Goal: Information Seeking & Learning: Learn about a topic

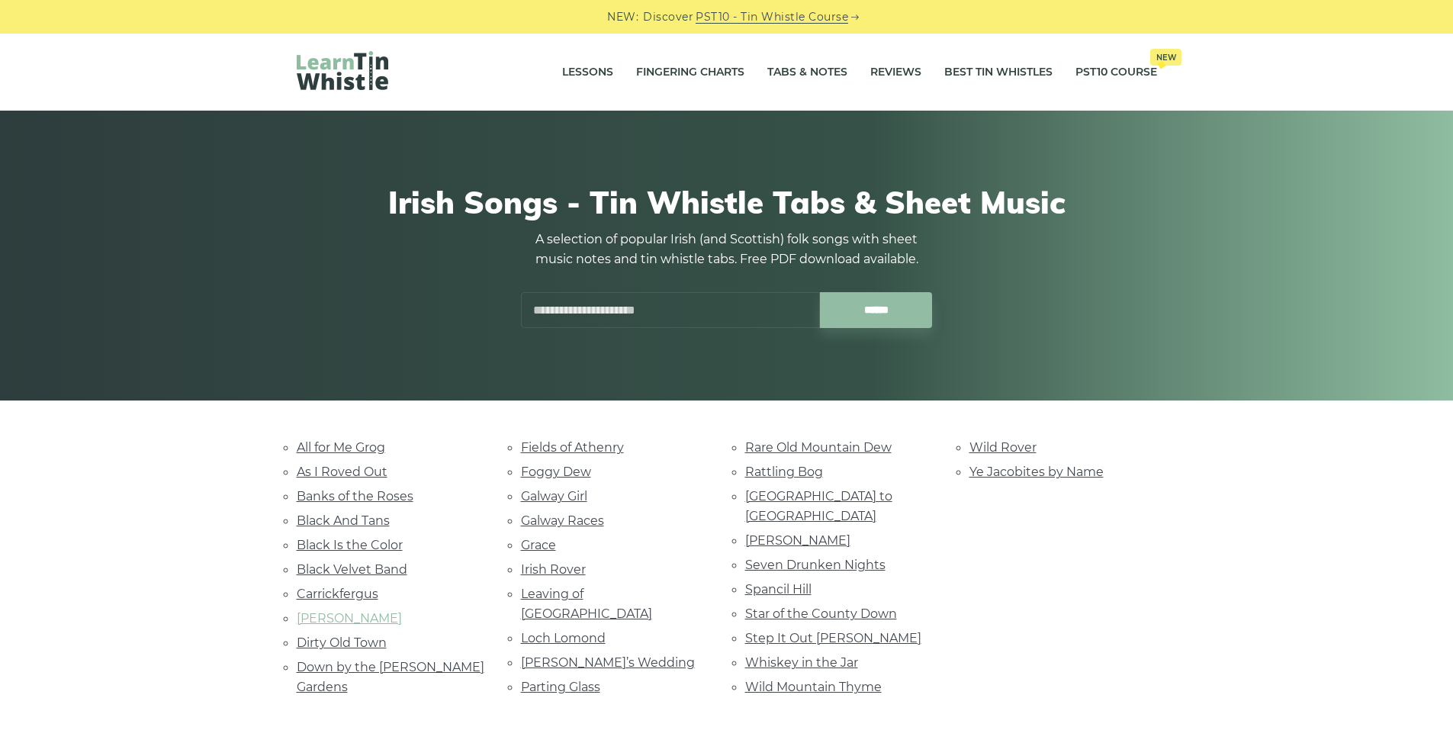
click at [349, 619] on link "Danny Boy" at bounding box center [349, 618] width 105 height 14
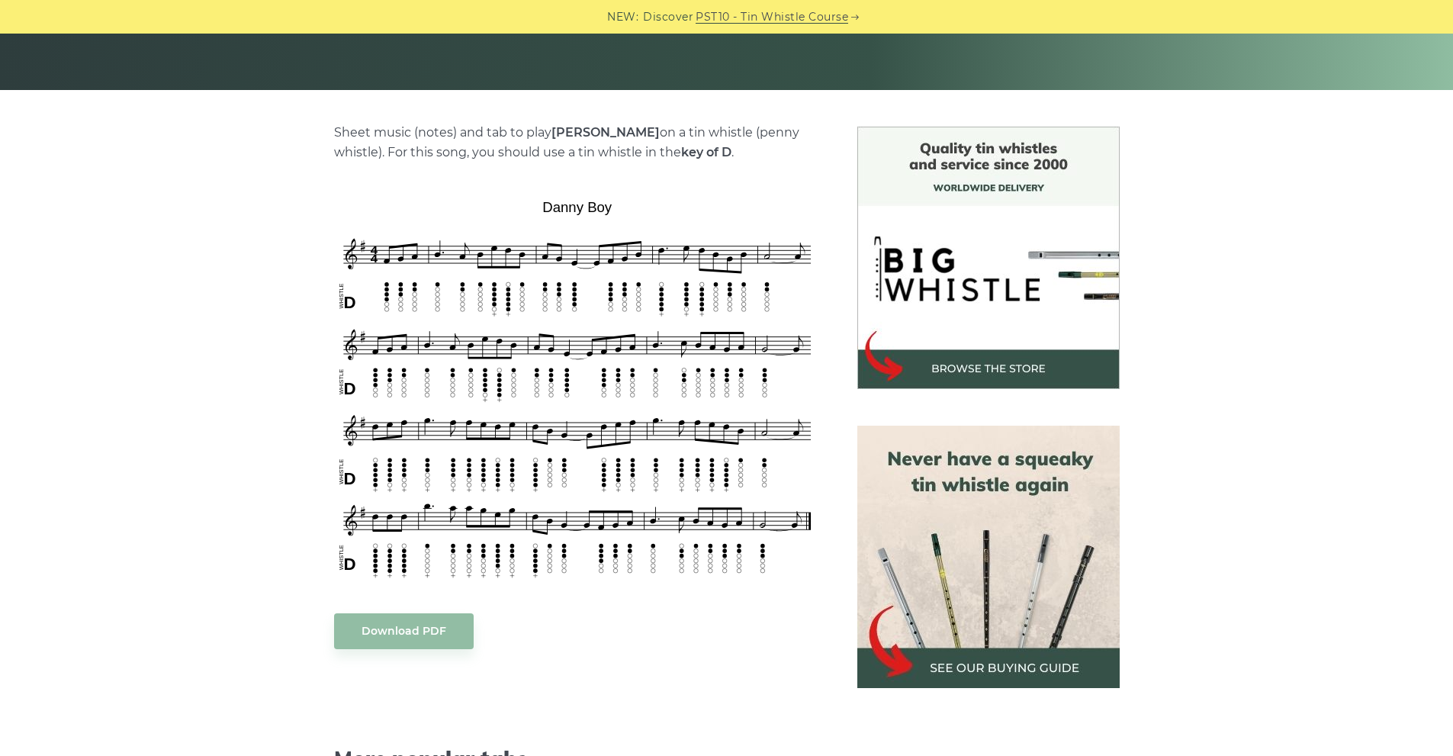
scroll to position [305, 0]
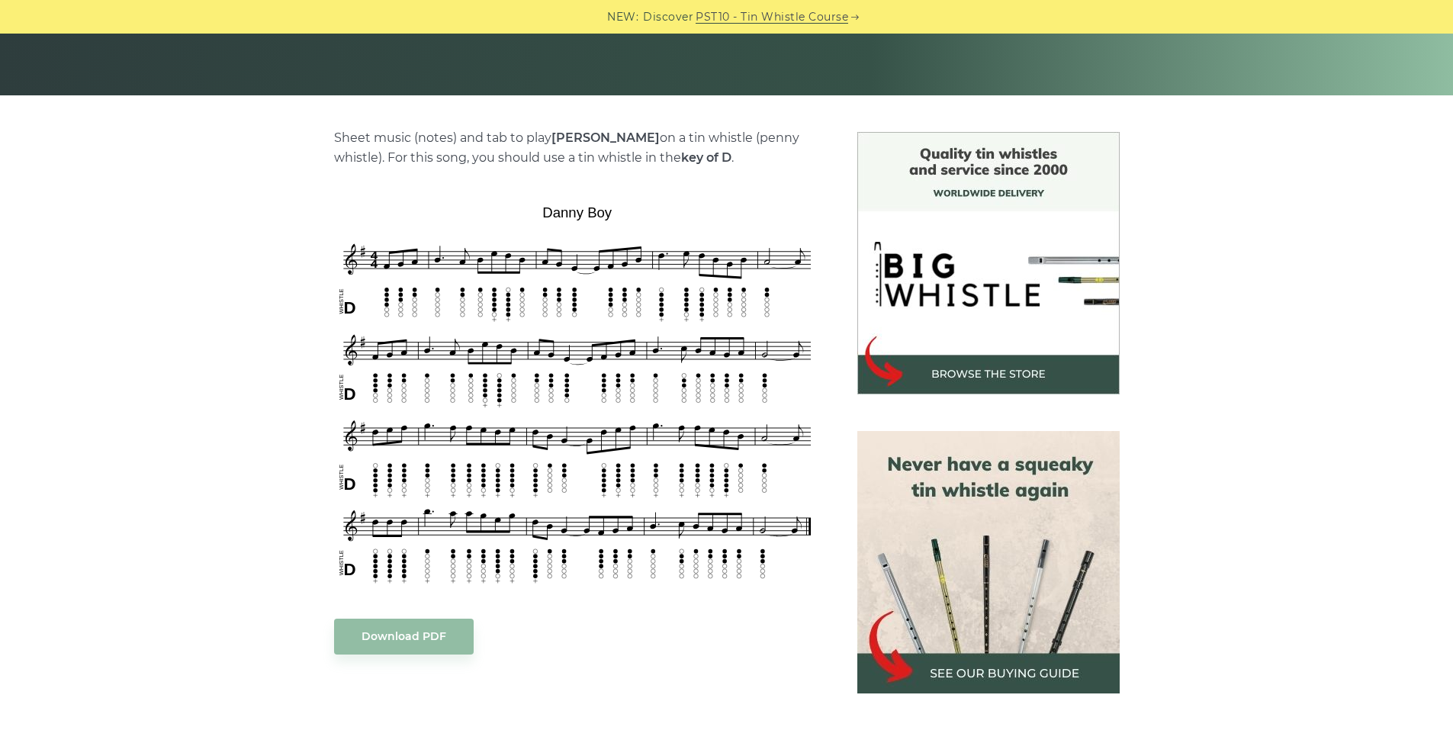
click at [983, 619] on img at bounding box center [988, 562] width 262 height 262
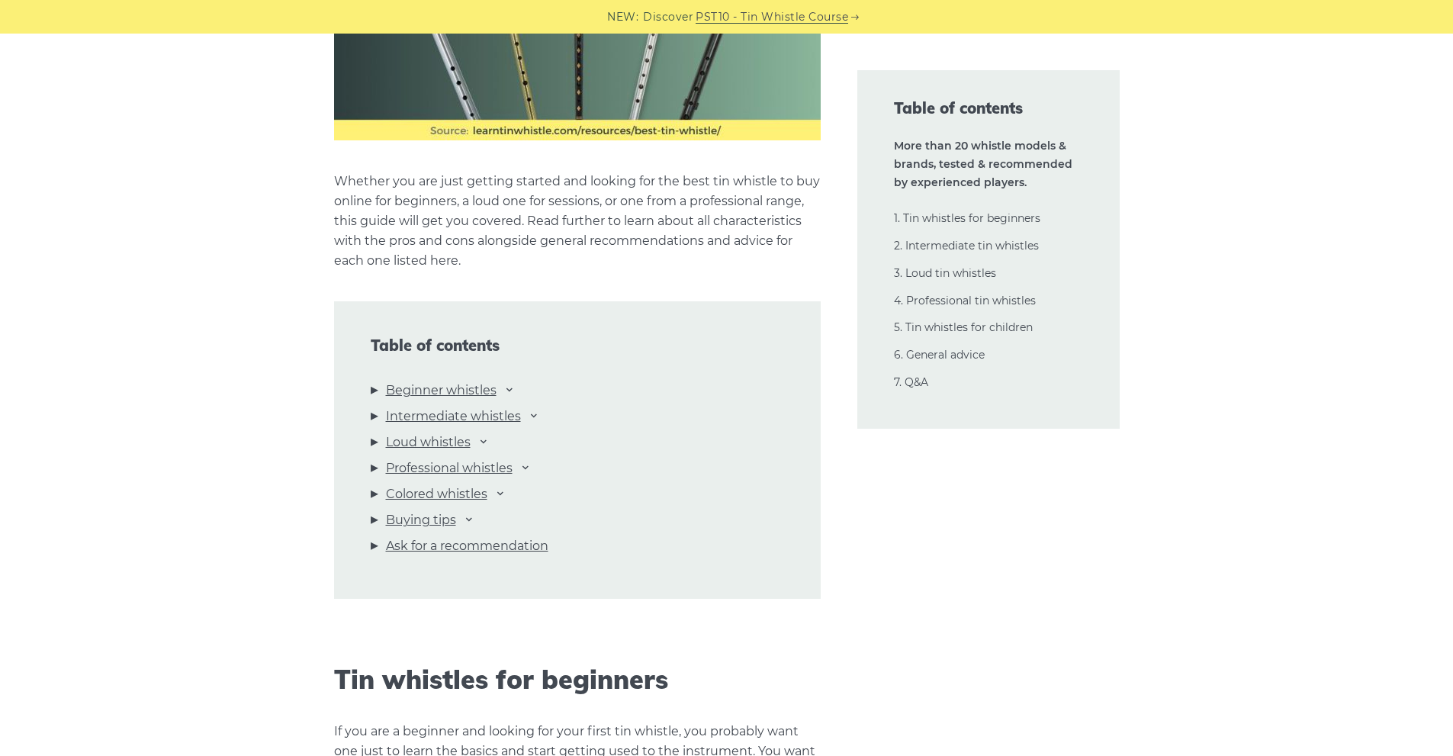
scroll to position [1449, 0]
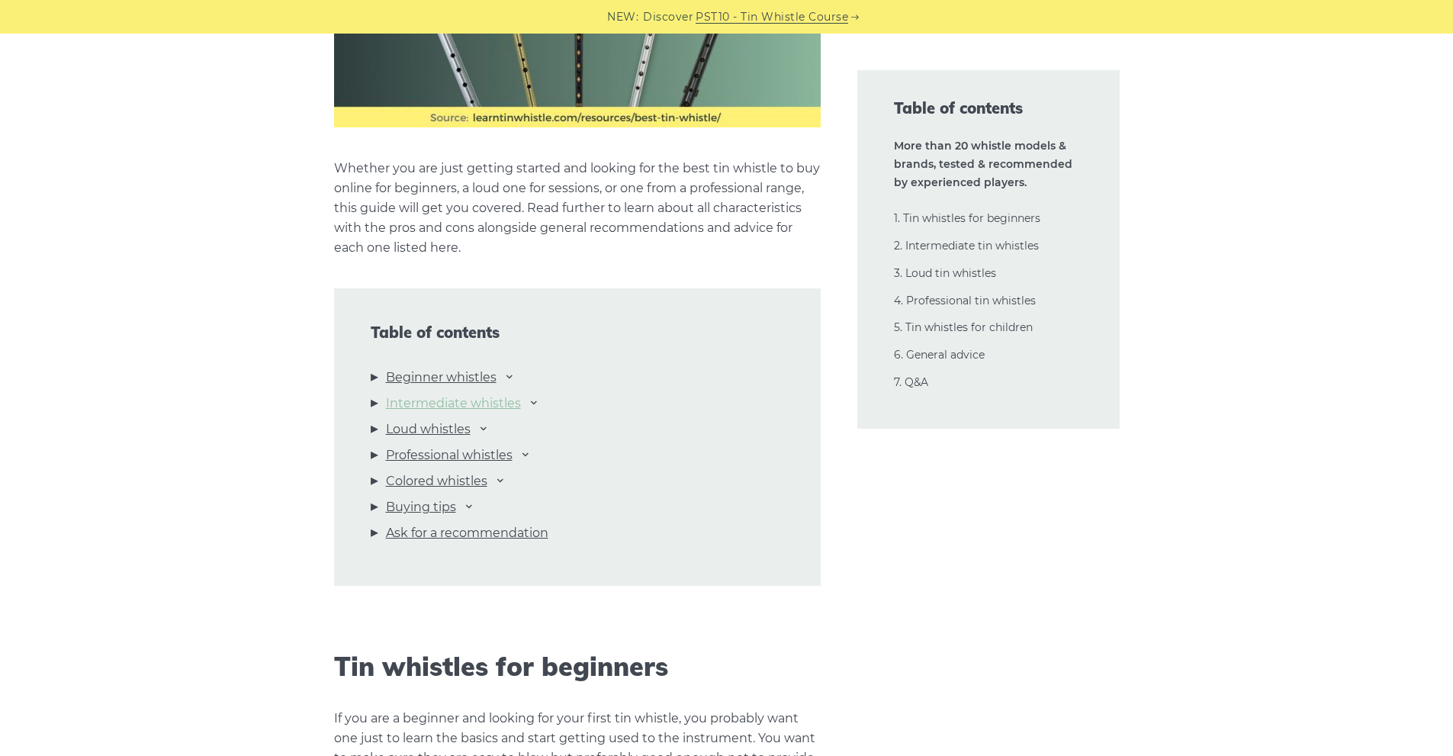
click at [457, 400] on link "Intermediate whistles" at bounding box center [453, 404] width 135 height 20
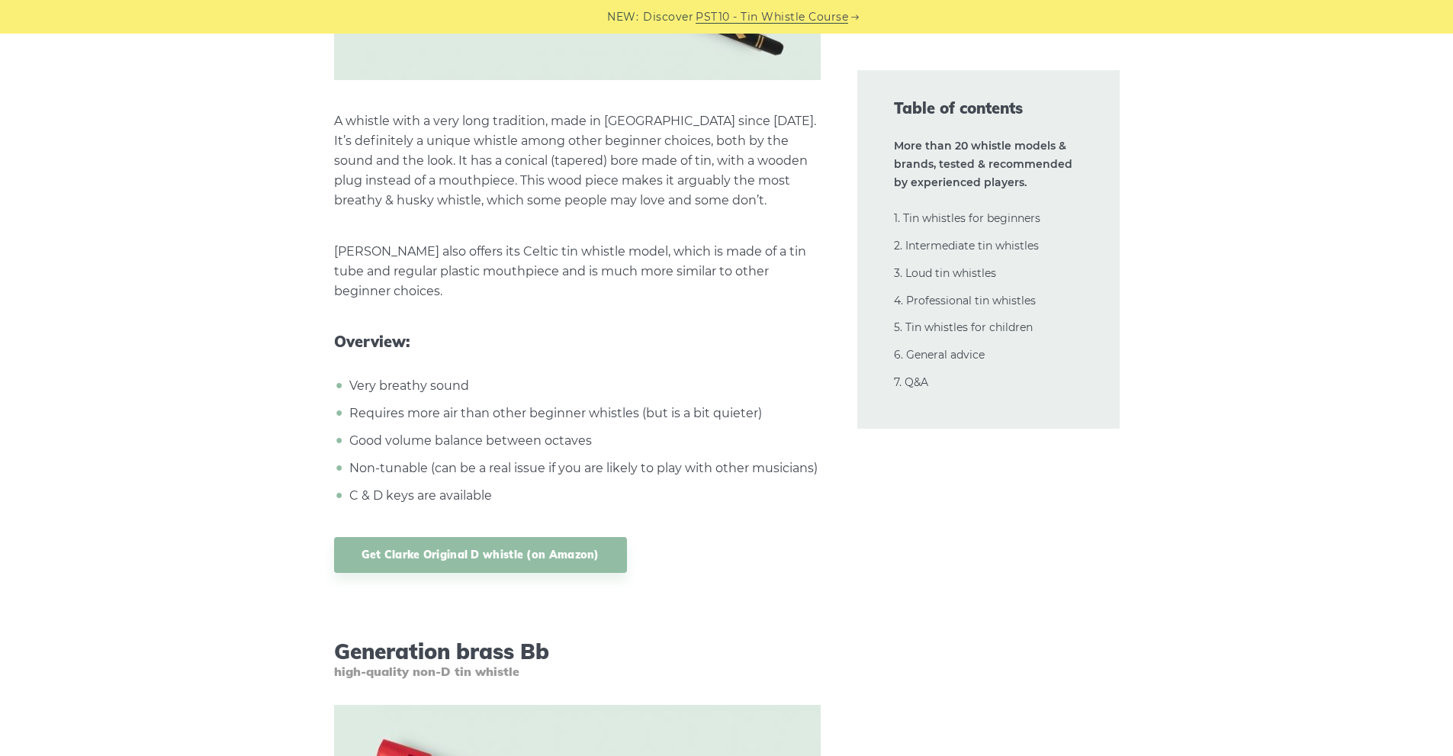
scroll to position [5326, 0]
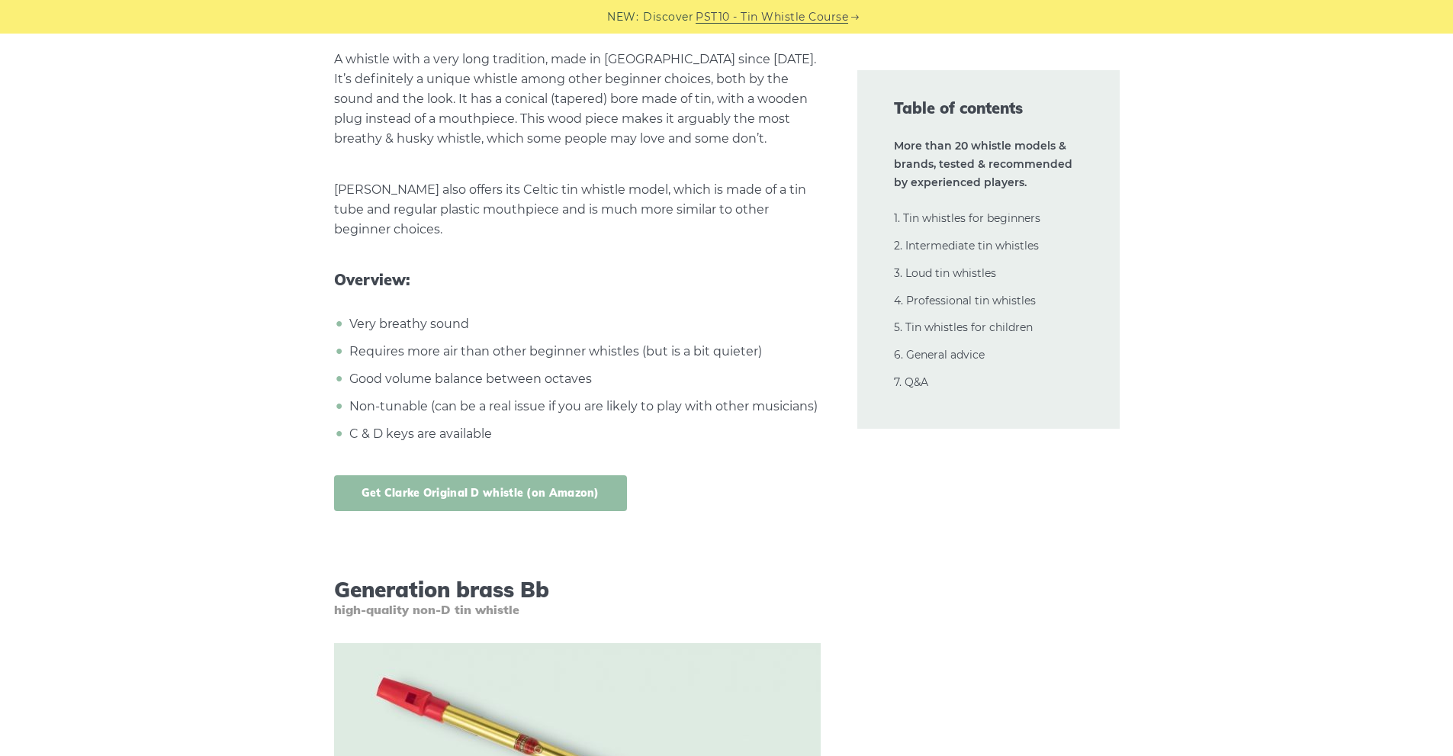
click at [486, 496] on link "Get Clarke Original D whistle (on Amazon)" at bounding box center [480, 493] width 293 height 36
click at [1011, 219] on link "1. Tin whistles for beginners" at bounding box center [967, 218] width 146 height 14
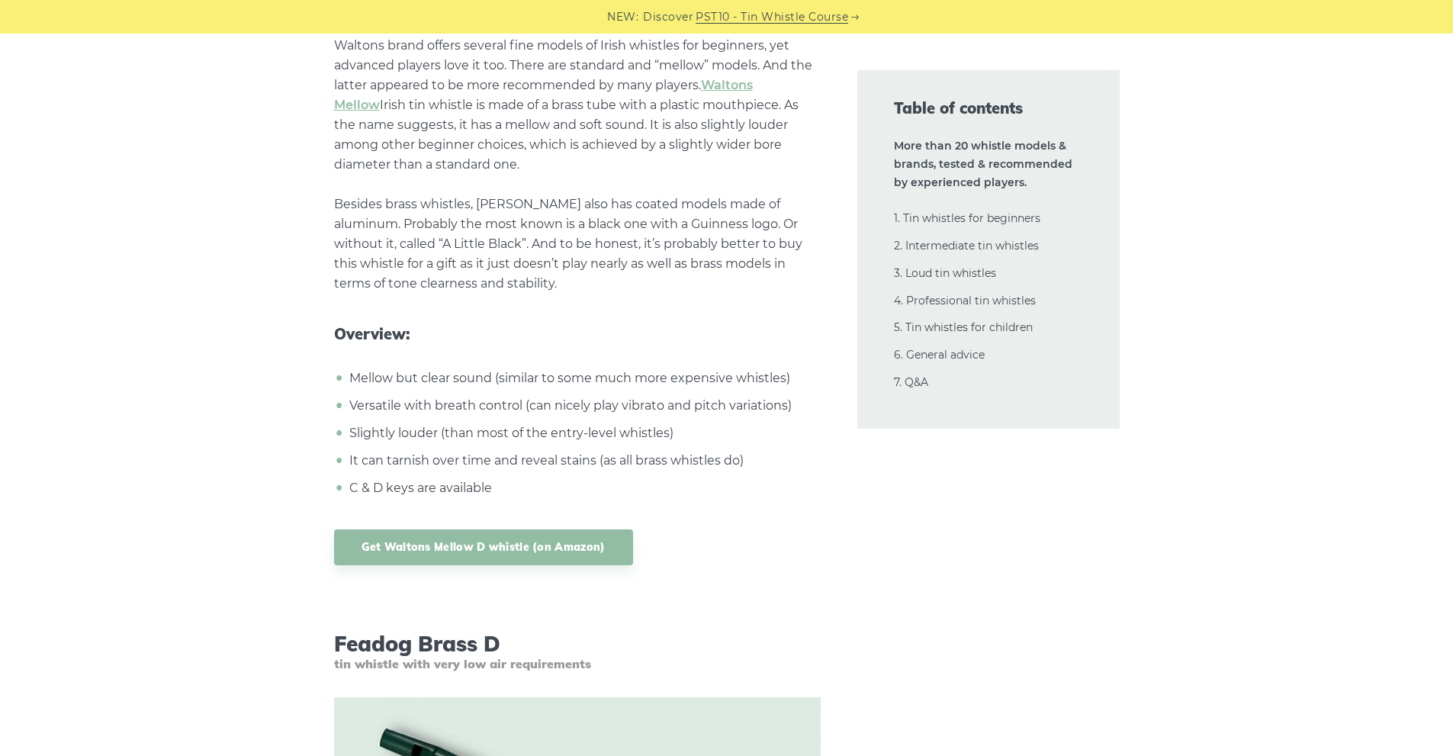
scroll to position [2959, 0]
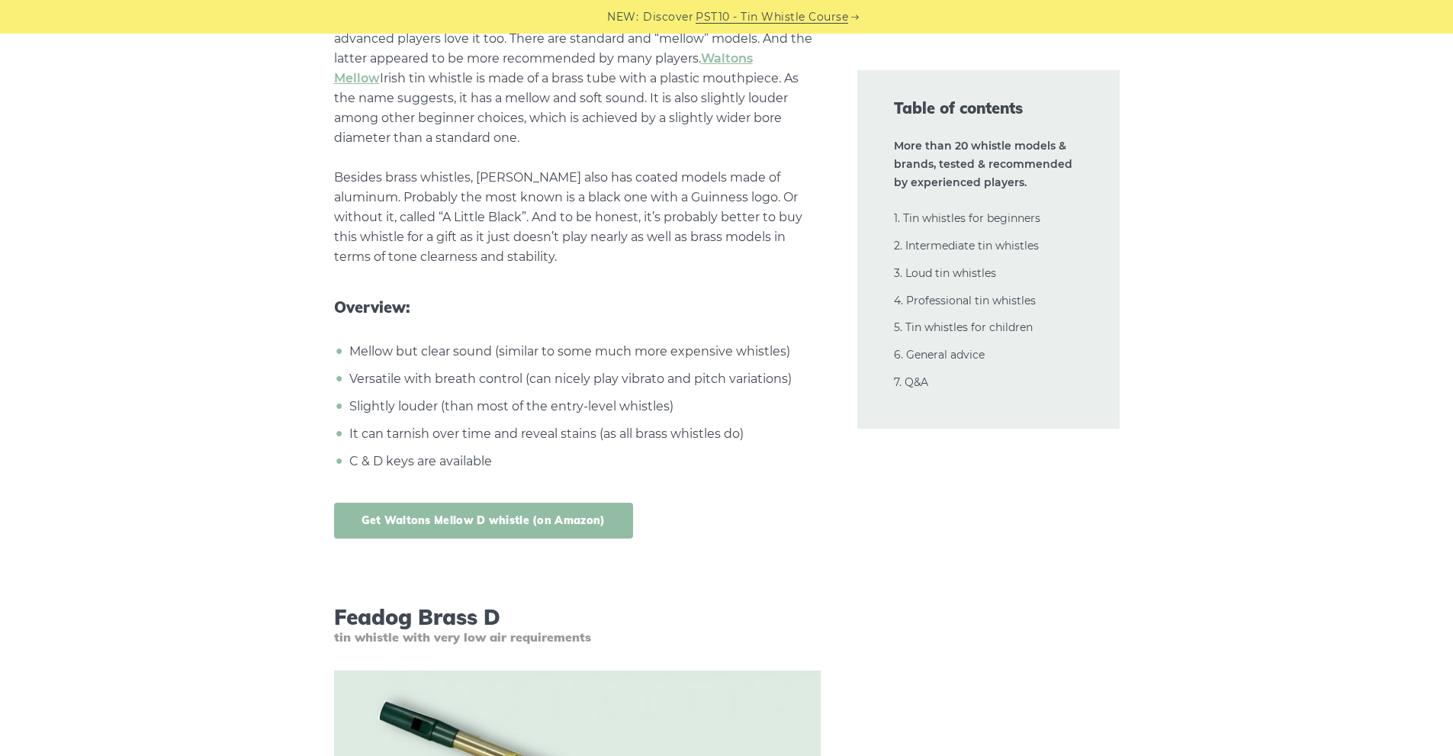
click at [550, 518] on link "Get Waltons Mellow D whistle (on Amazon)" at bounding box center [483, 521] width 299 height 36
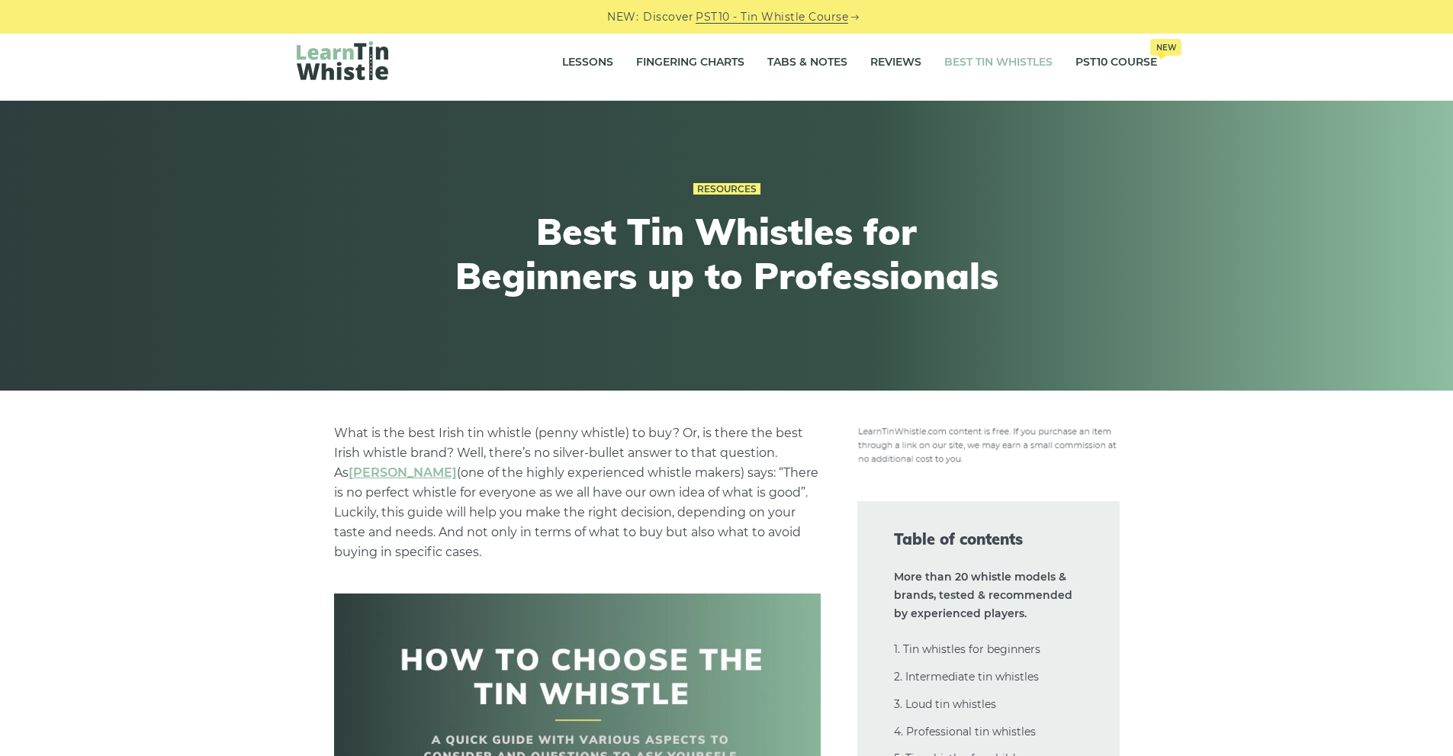
scroll to position [0, 0]
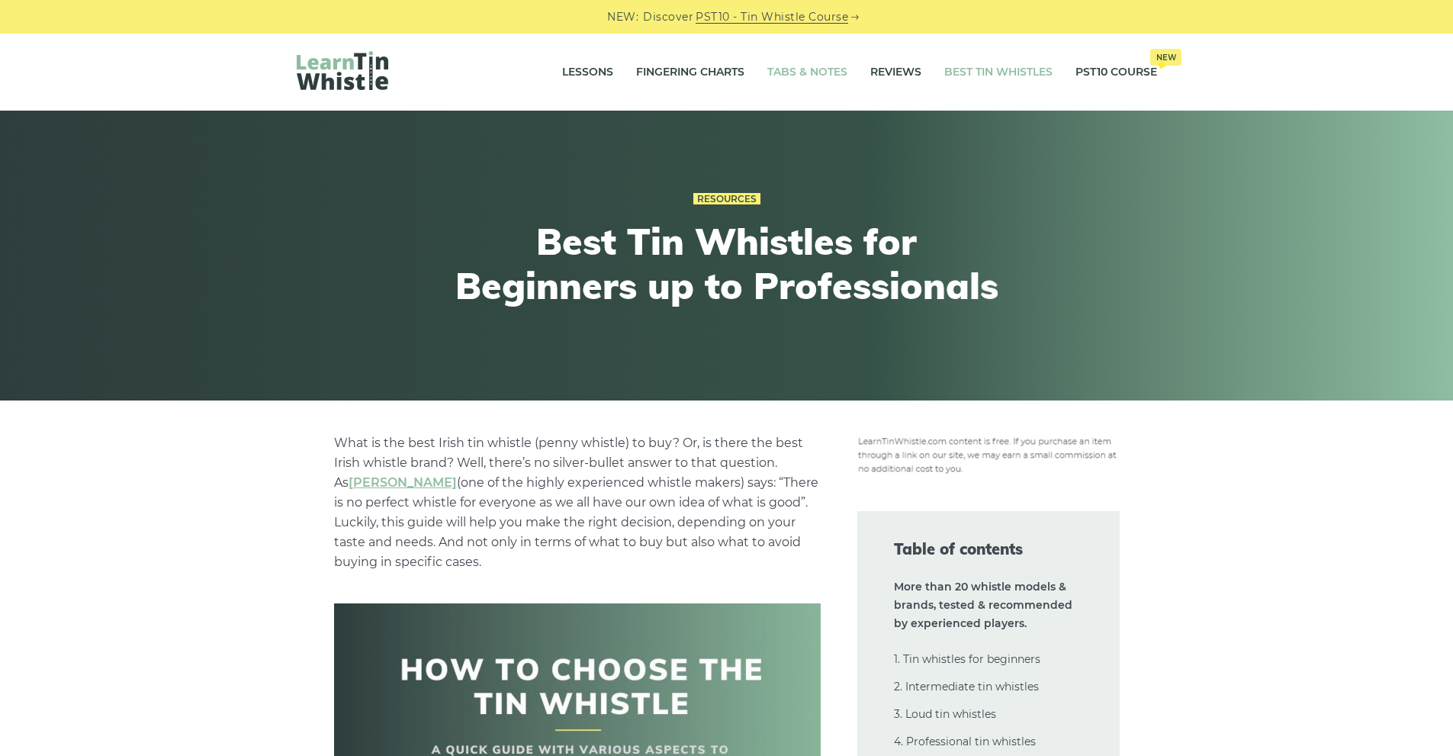
click at [820, 73] on link "Tabs & Notes" at bounding box center [807, 72] width 80 height 38
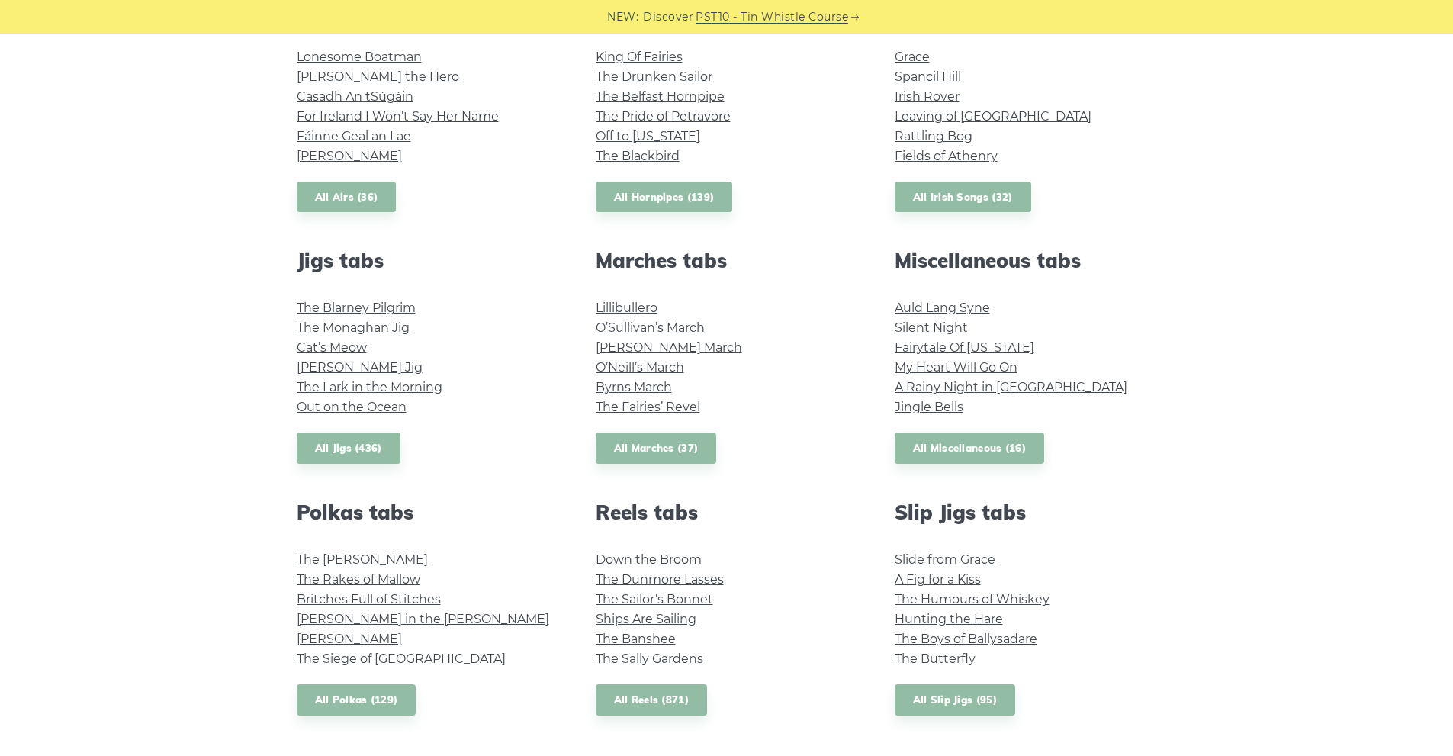
scroll to position [686, 0]
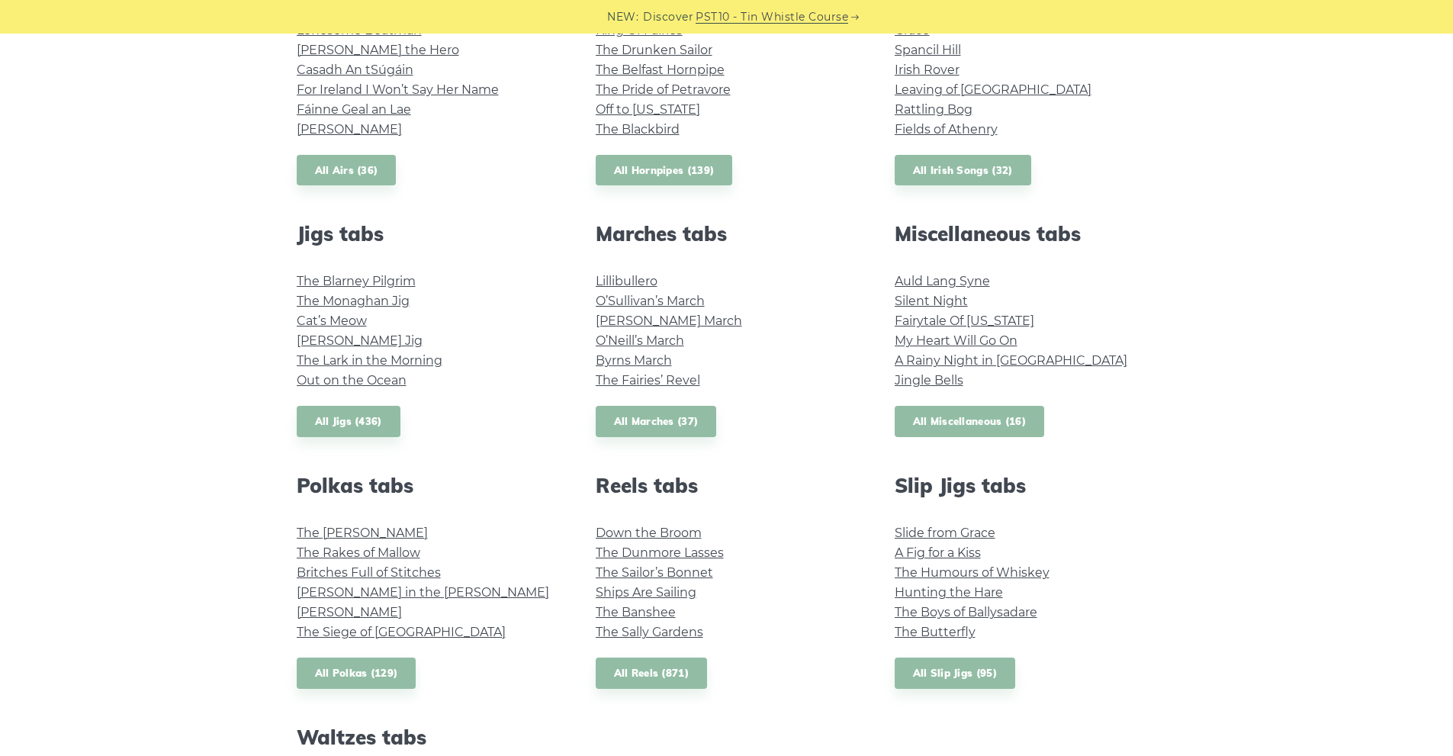
click at [981, 422] on link "All Miscellaneous (16)" at bounding box center [970, 421] width 150 height 31
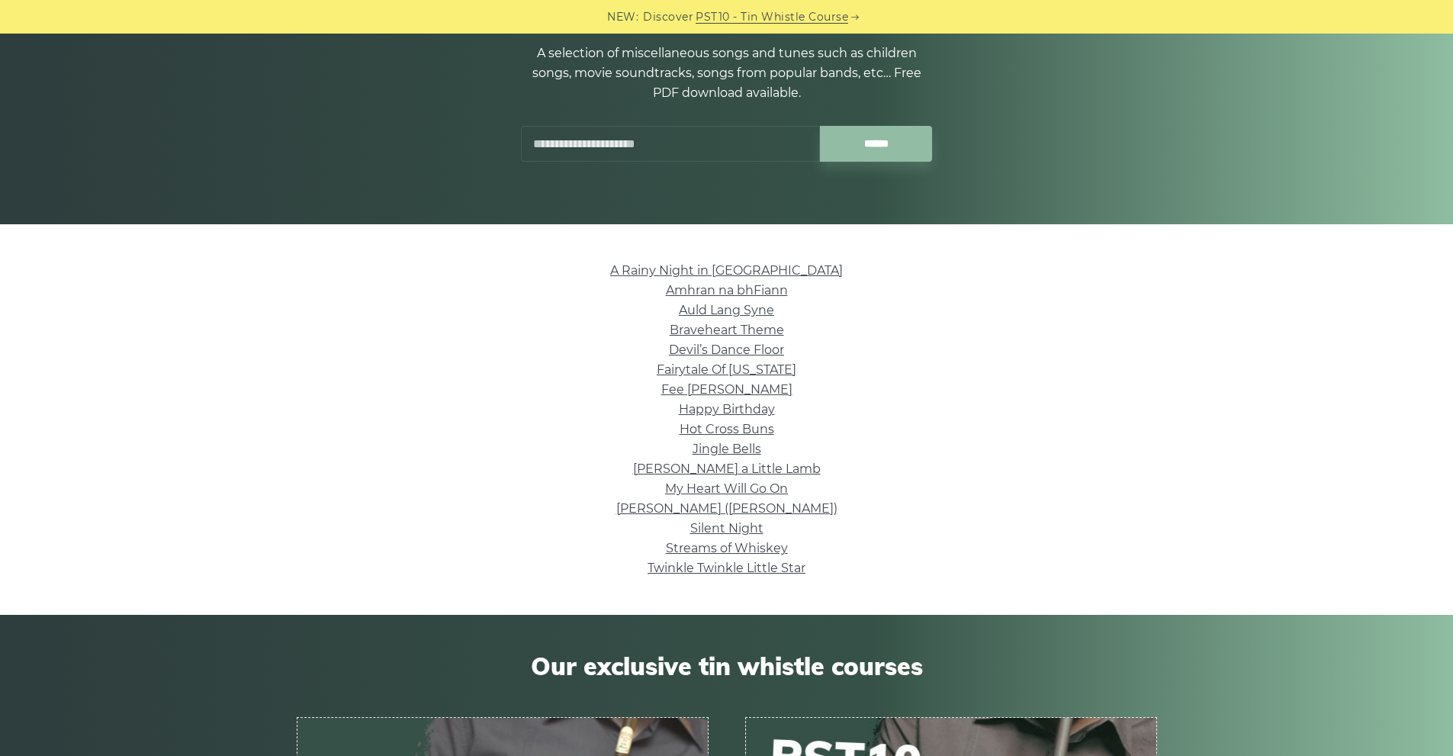
scroll to position [229, 0]
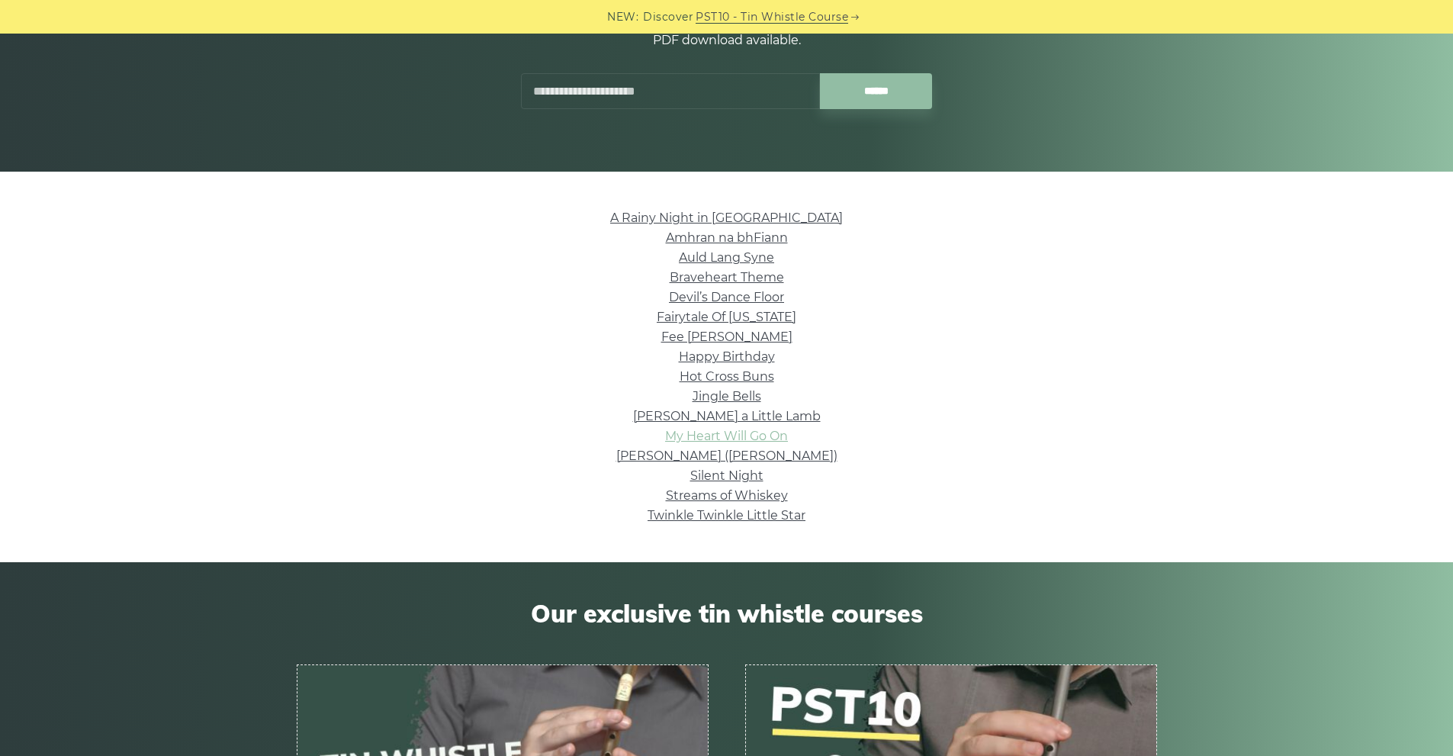
click at [731, 435] on link "My Heart Will Go On" at bounding box center [726, 436] width 123 height 14
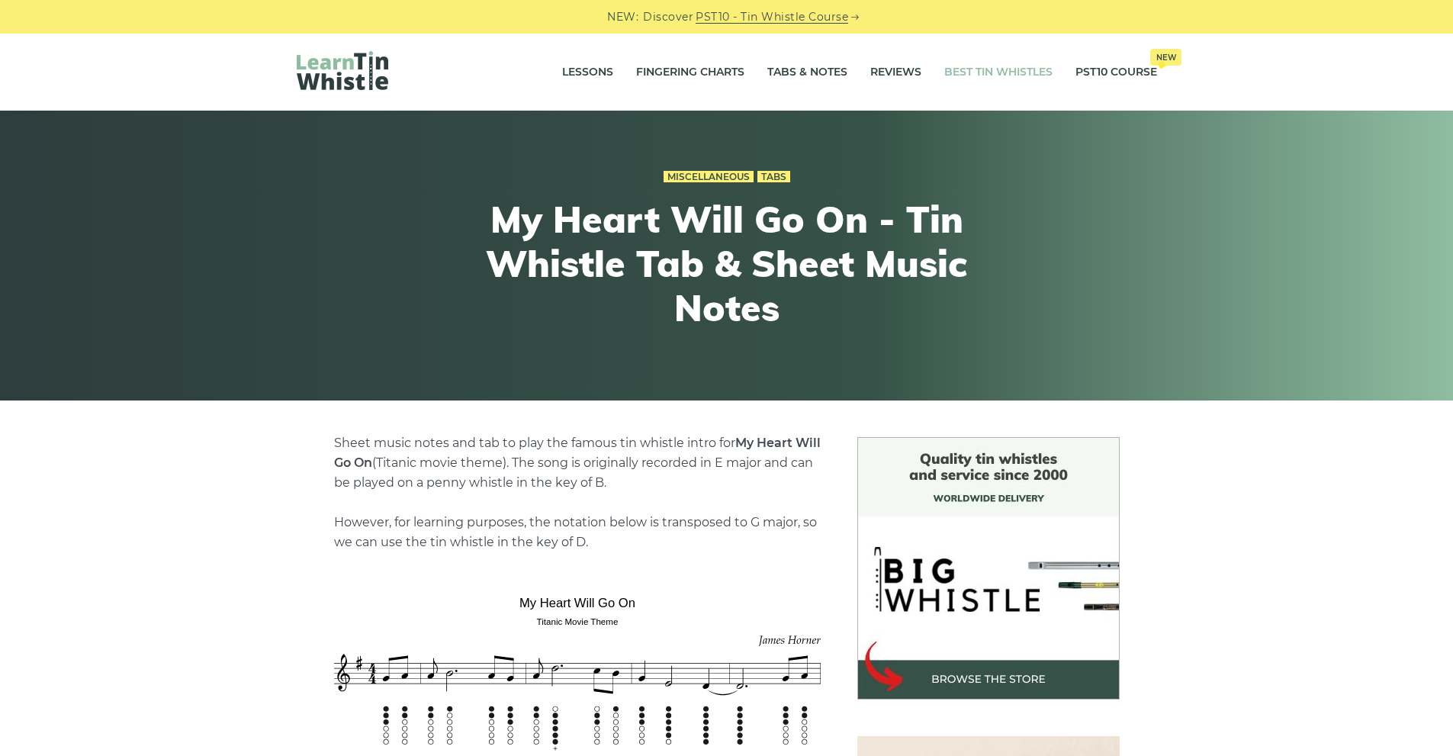
click at [1001, 69] on link "Best Tin Whistles" at bounding box center [998, 72] width 108 height 38
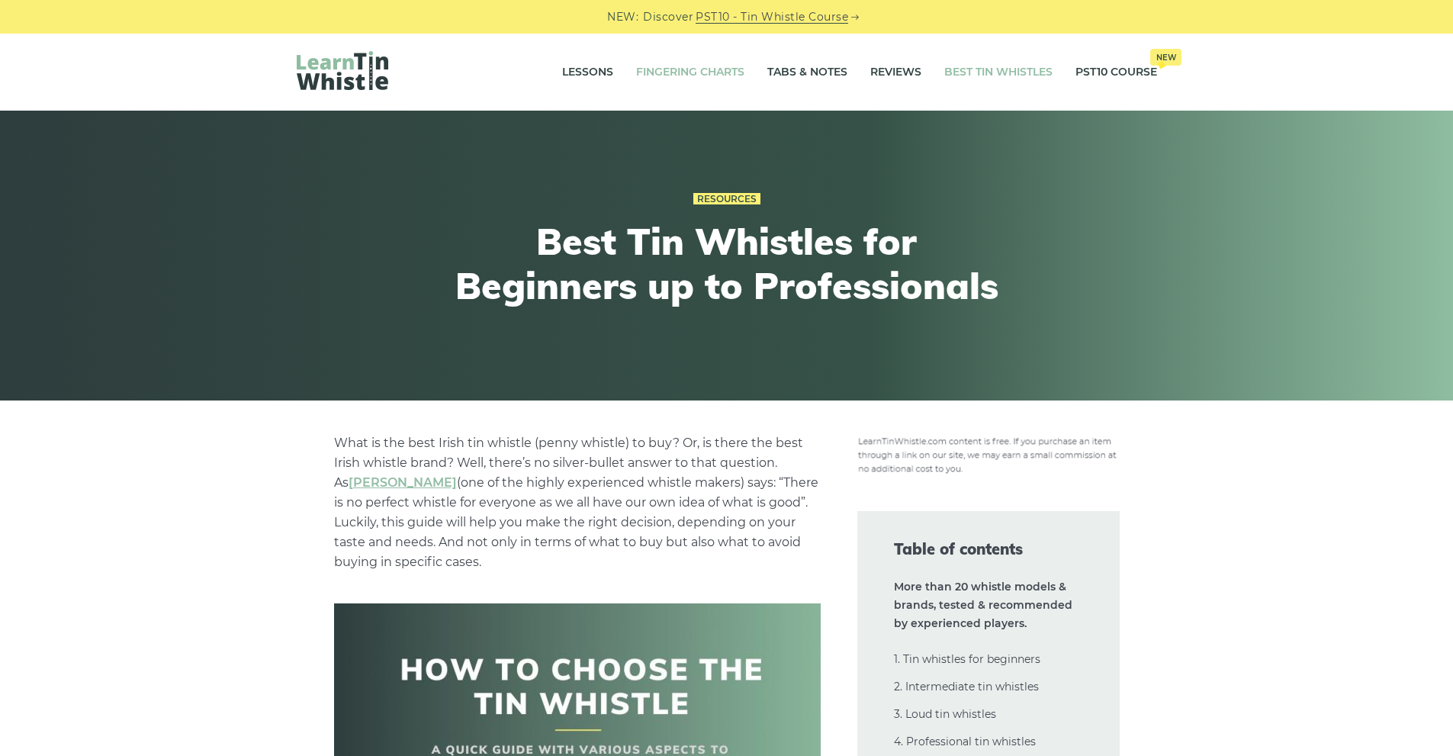
click at [696, 74] on link "Fingering Charts" at bounding box center [690, 72] width 108 height 38
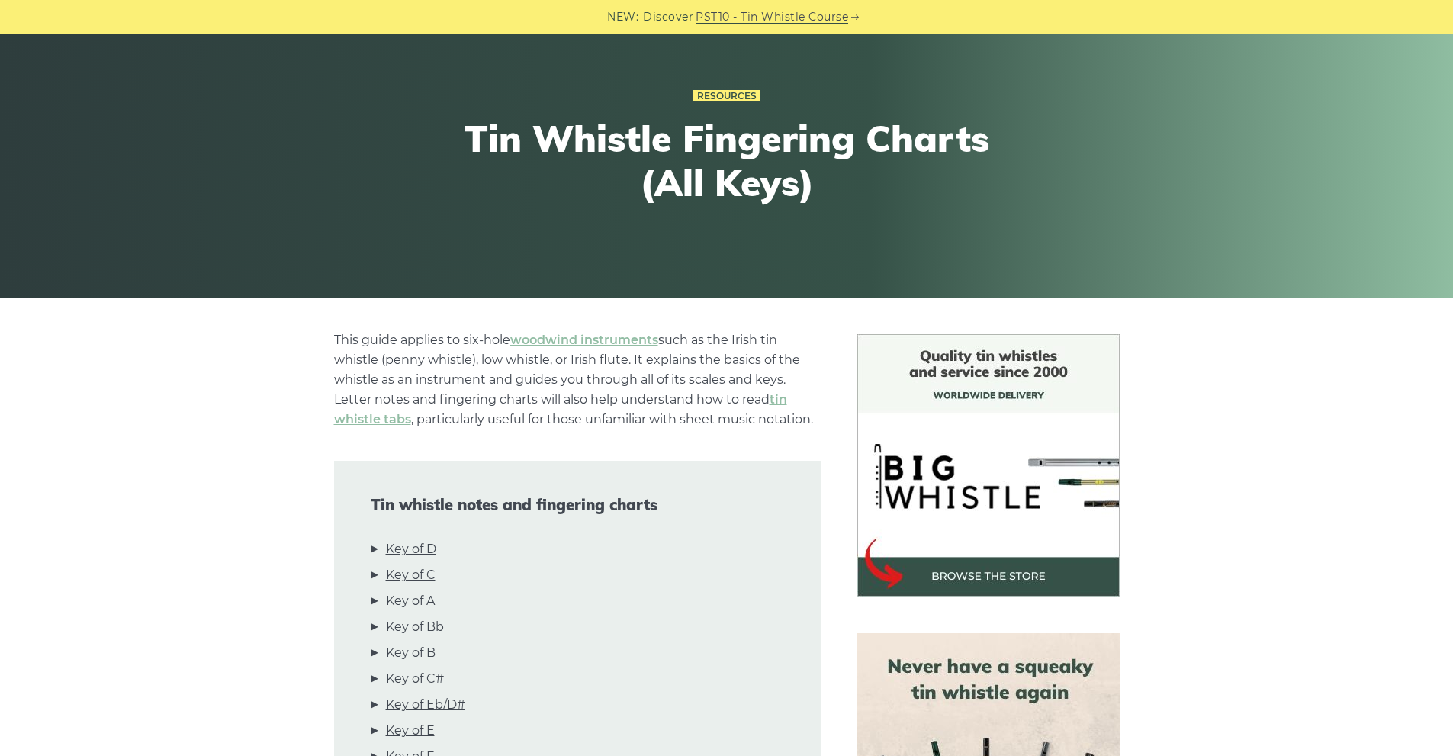
scroll to position [76, 0]
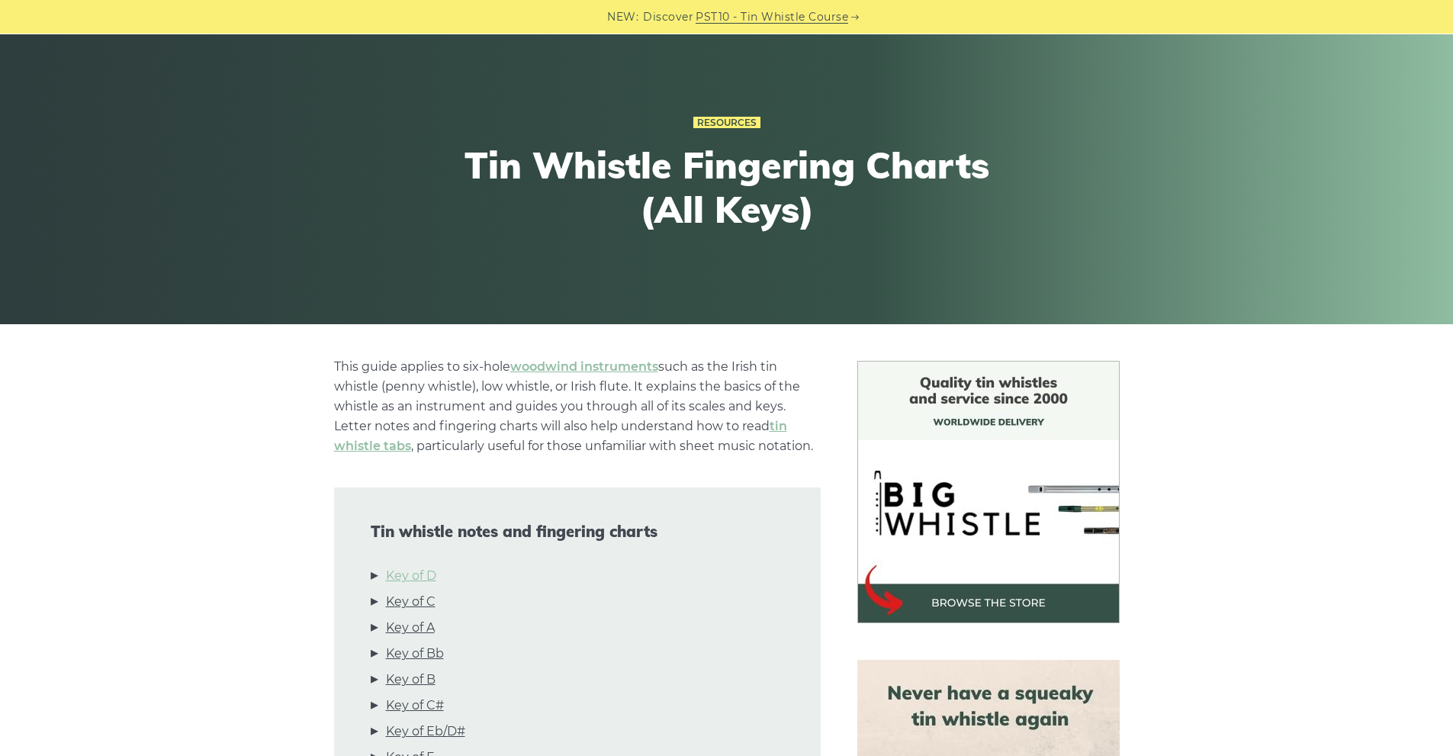
click at [423, 574] on link "Key of D" at bounding box center [411, 576] width 50 height 20
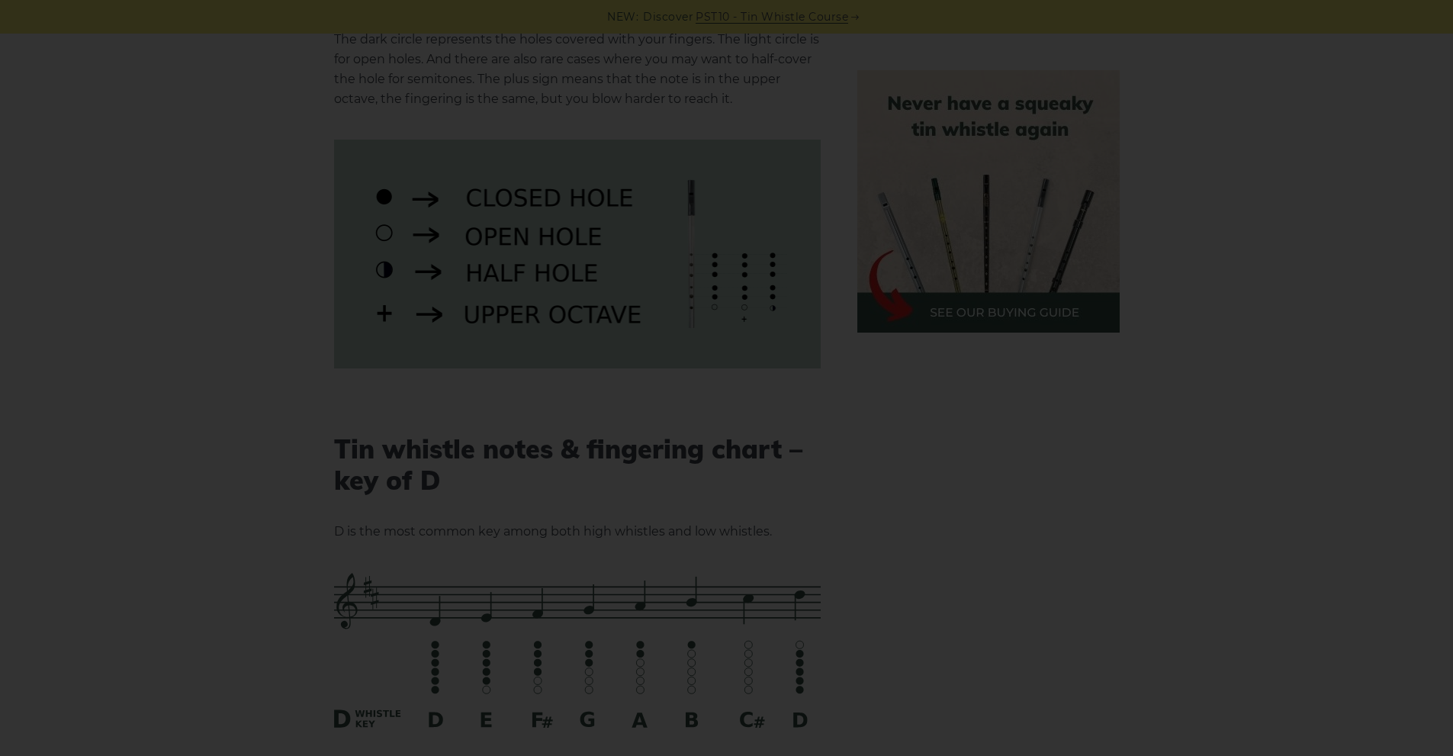
scroll to position [1995, 0]
click at [1199, 355] on div "×" at bounding box center [726, 378] width 1453 height 756
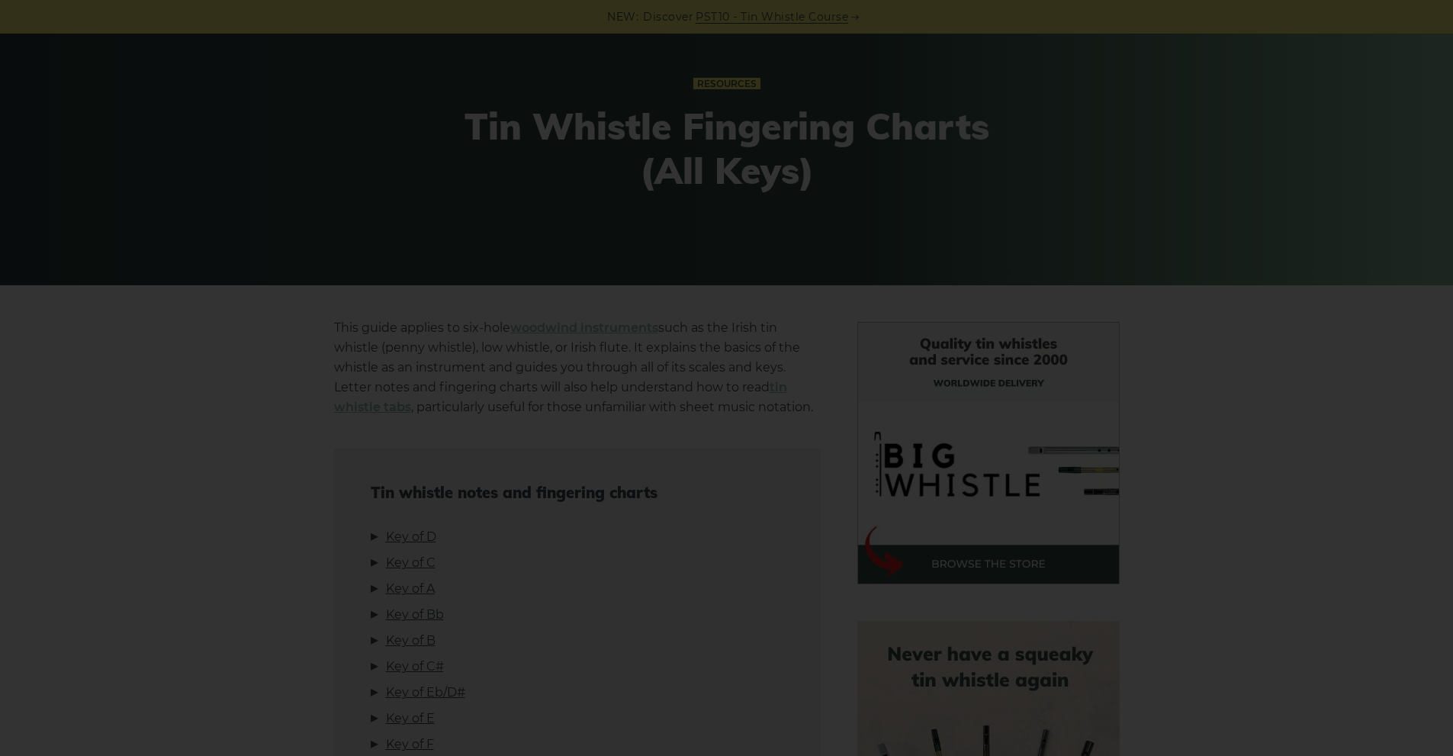
scroll to position [88, 0]
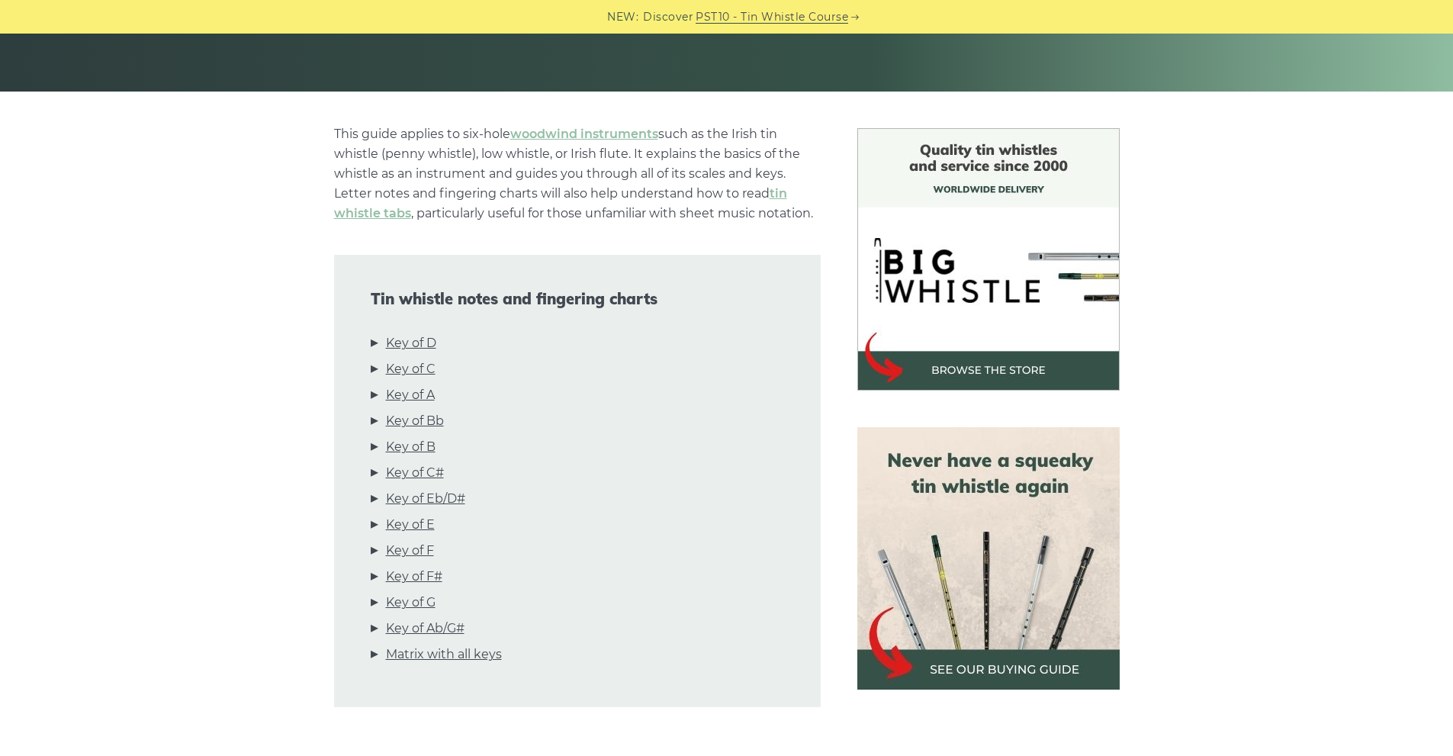
scroll to position [317, 0]
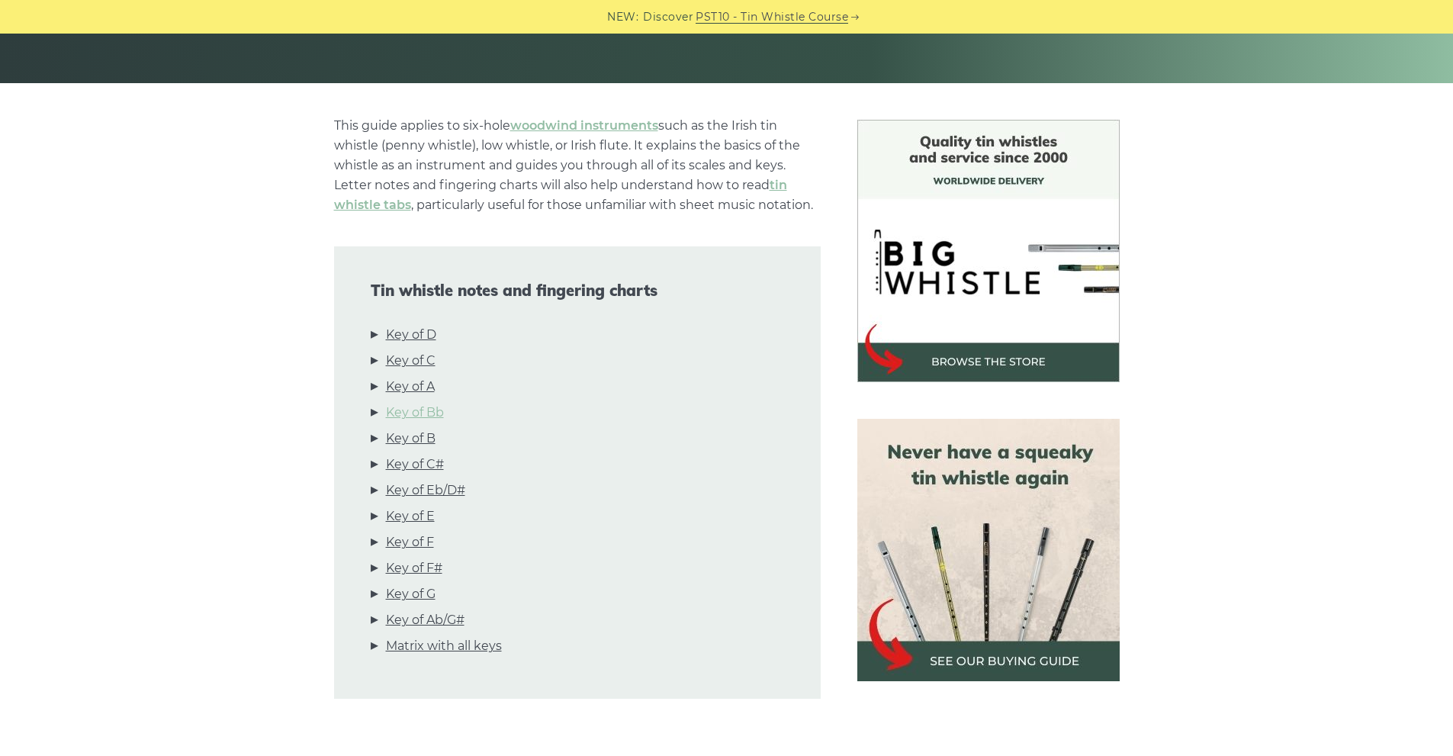
click at [415, 416] on link "Key of Bb" at bounding box center [415, 413] width 58 height 20
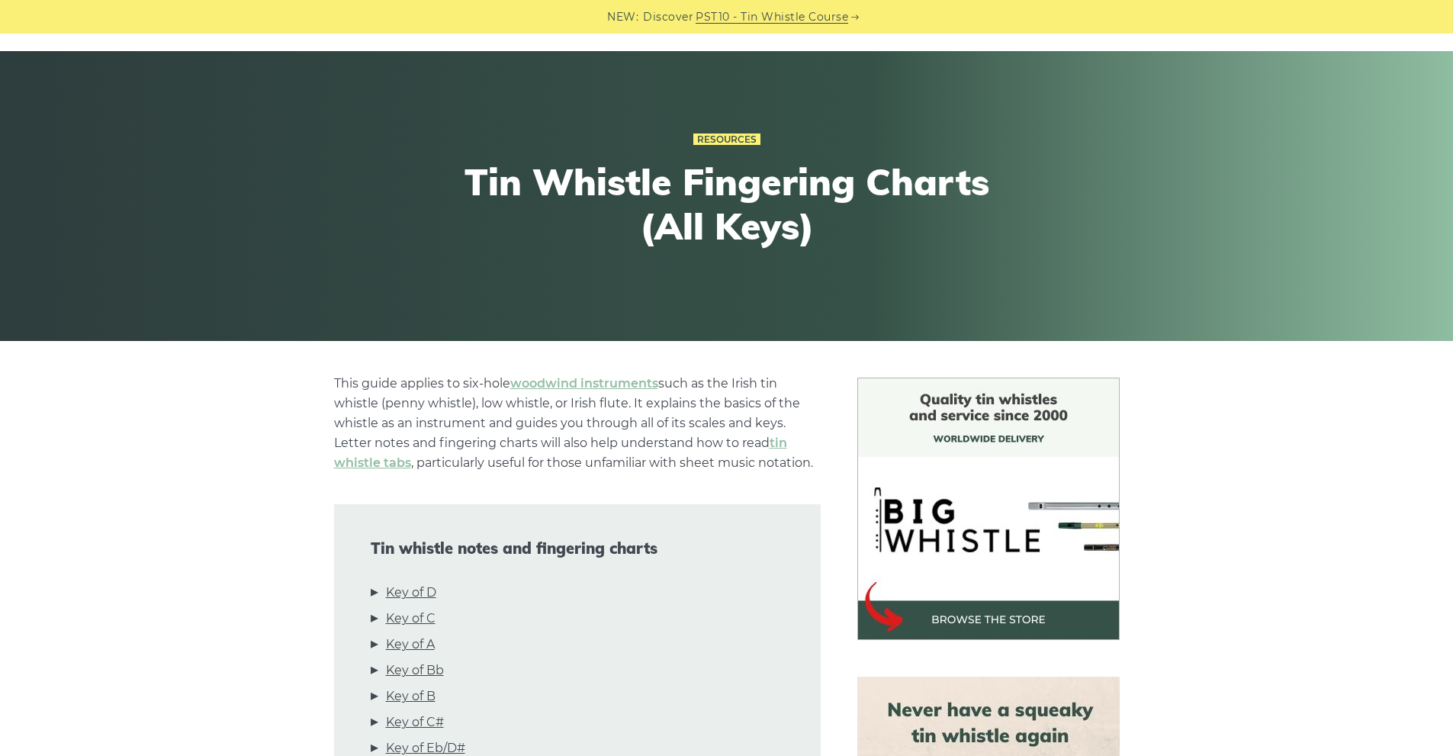
scroll to position [0, 0]
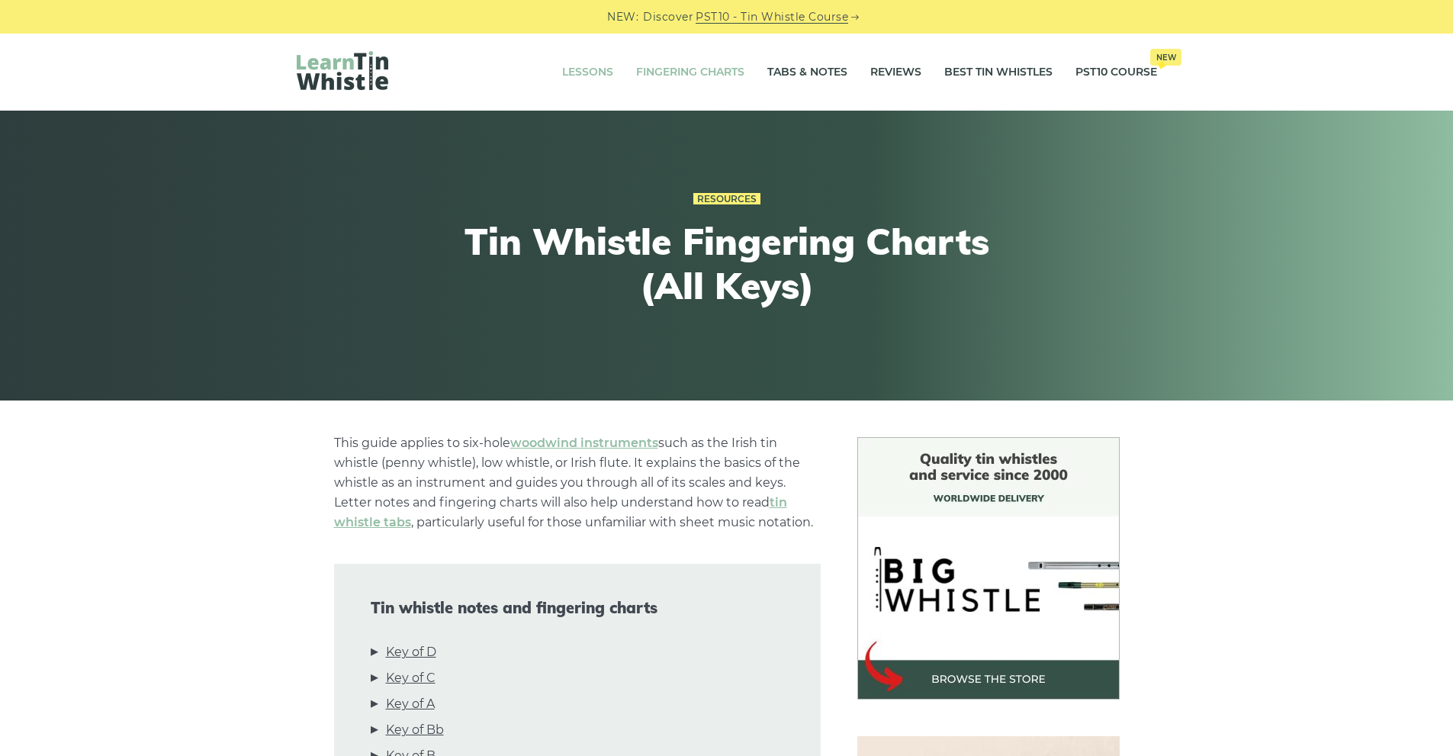
click at [577, 73] on link "Lessons" at bounding box center [587, 72] width 51 height 38
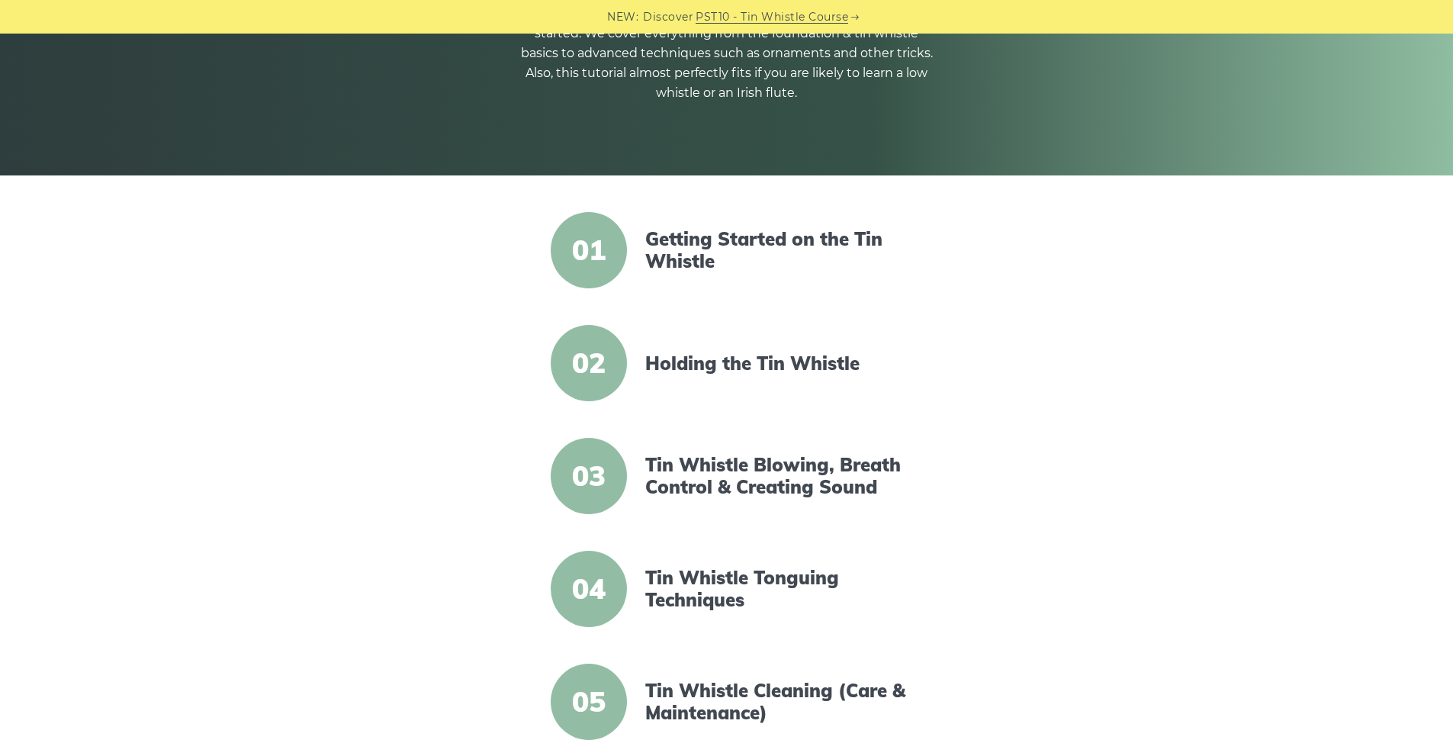
scroll to position [229, 0]
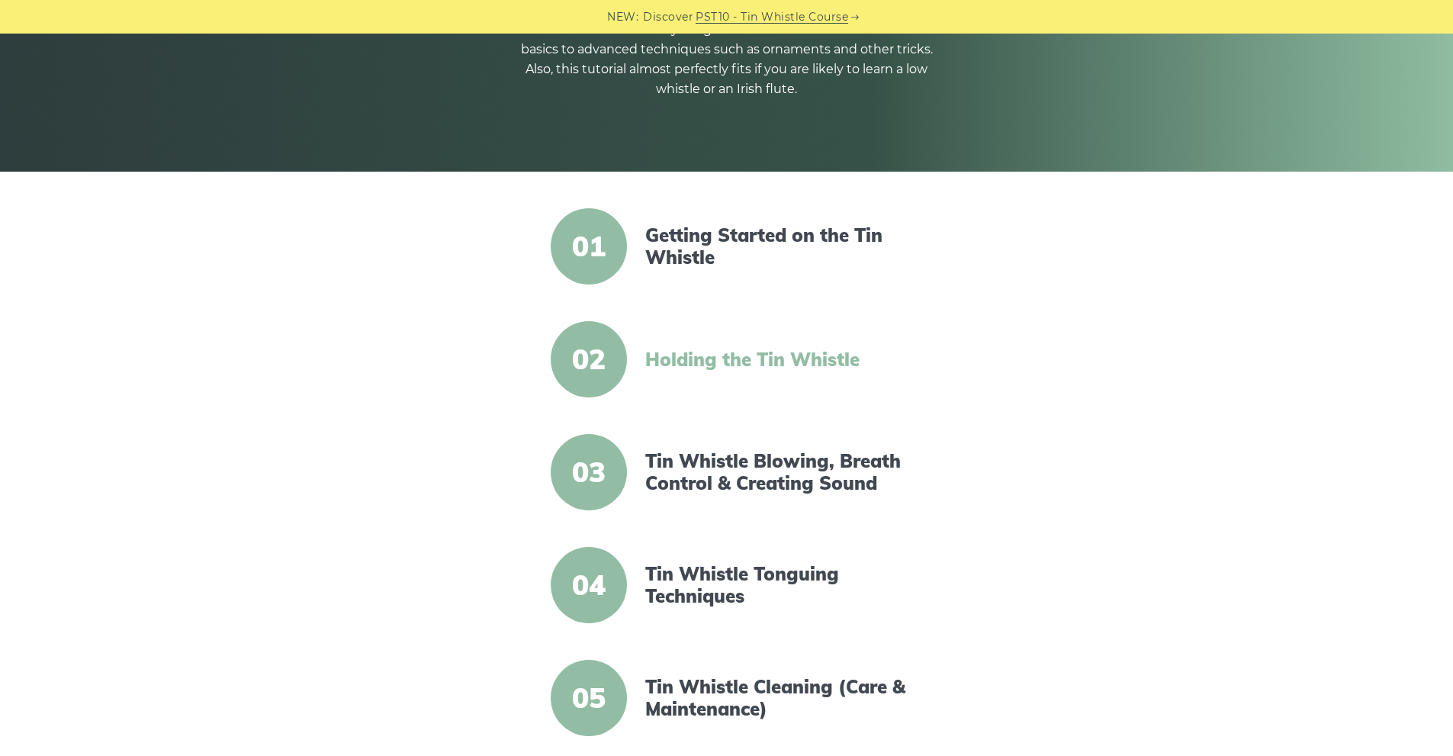
click at [829, 359] on link "Holding the Tin Whistle" at bounding box center [776, 360] width 262 height 22
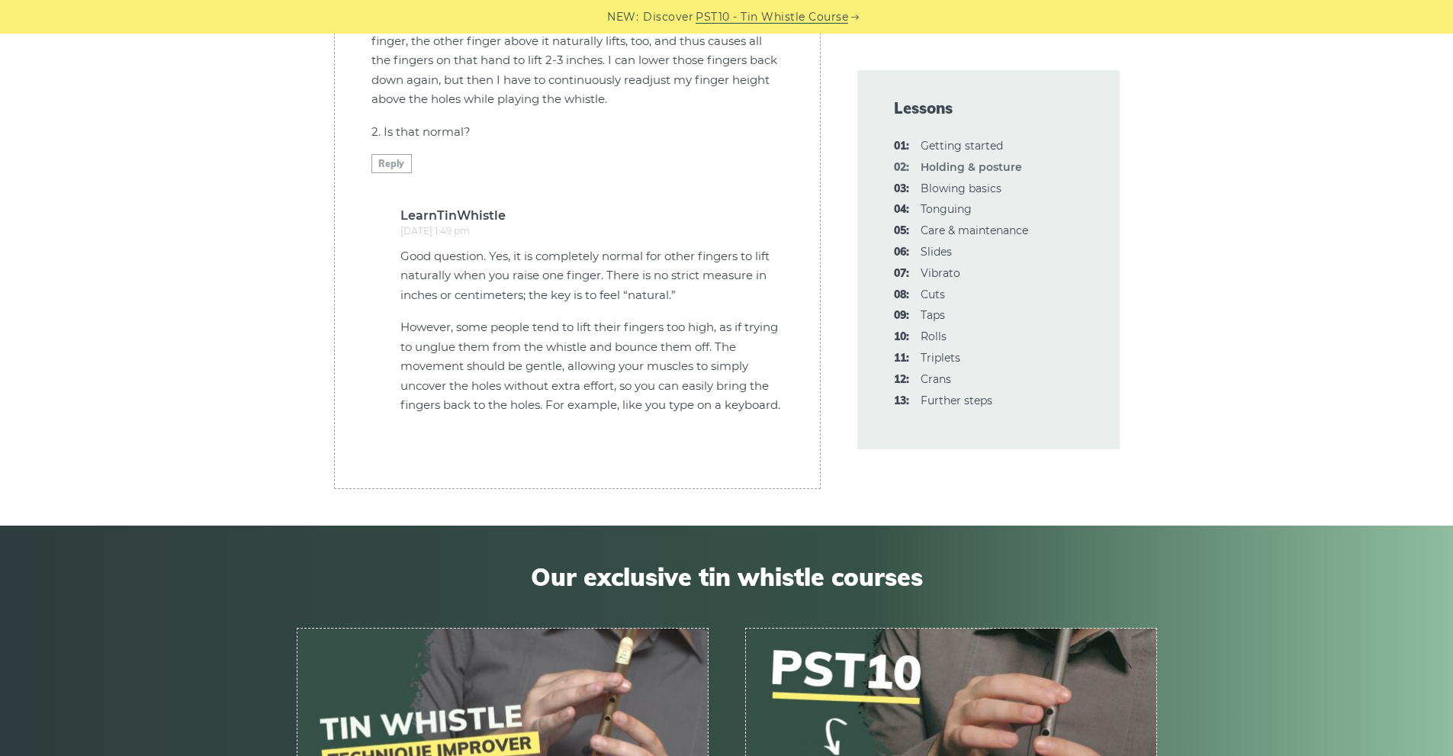
scroll to position [5075, 0]
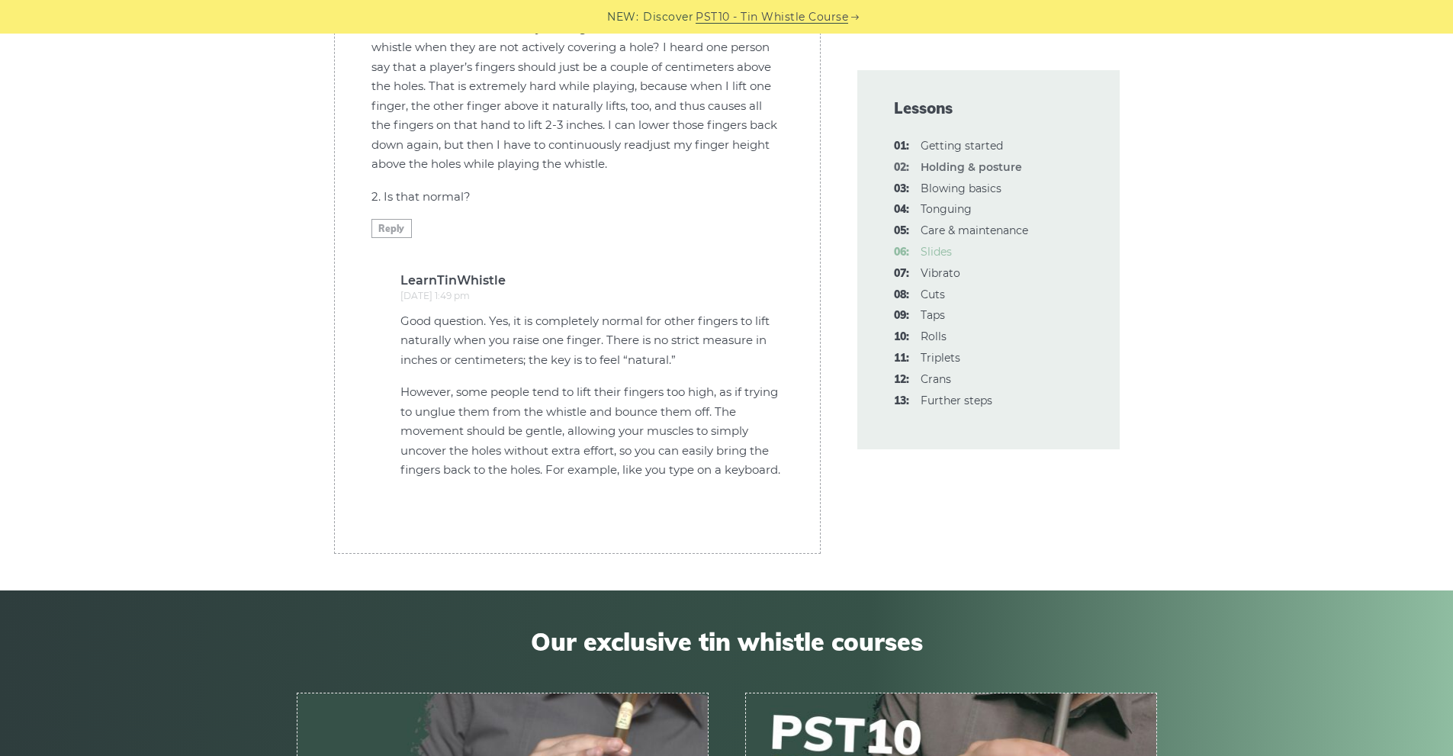
click at [940, 251] on link "06: Slides" at bounding box center [936, 252] width 31 height 14
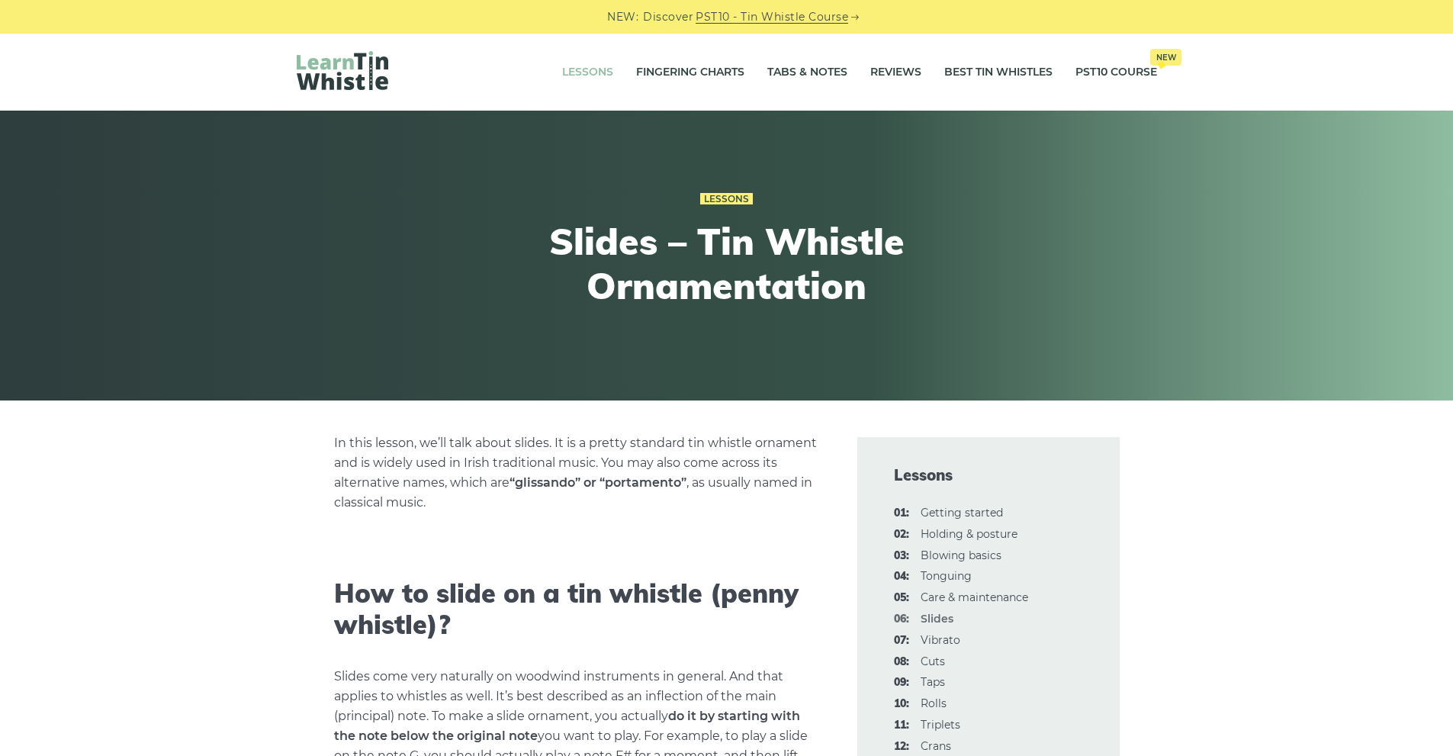
click at [585, 72] on link "Lessons" at bounding box center [587, 72] width 51 height 38
